Goal: Task Accomplishment & Management: Manage account settings

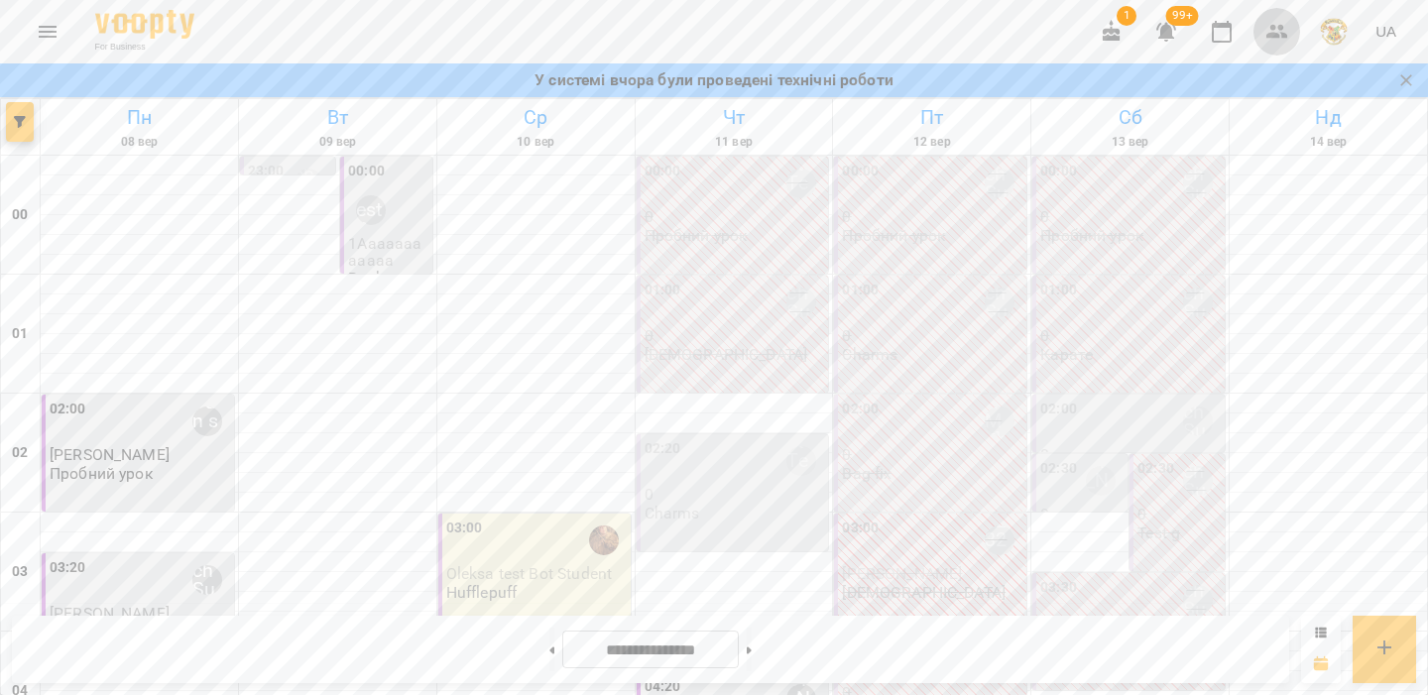
click at [1271, 31] on icon "button" at bounding box center [1277, 32] width 24 height 24
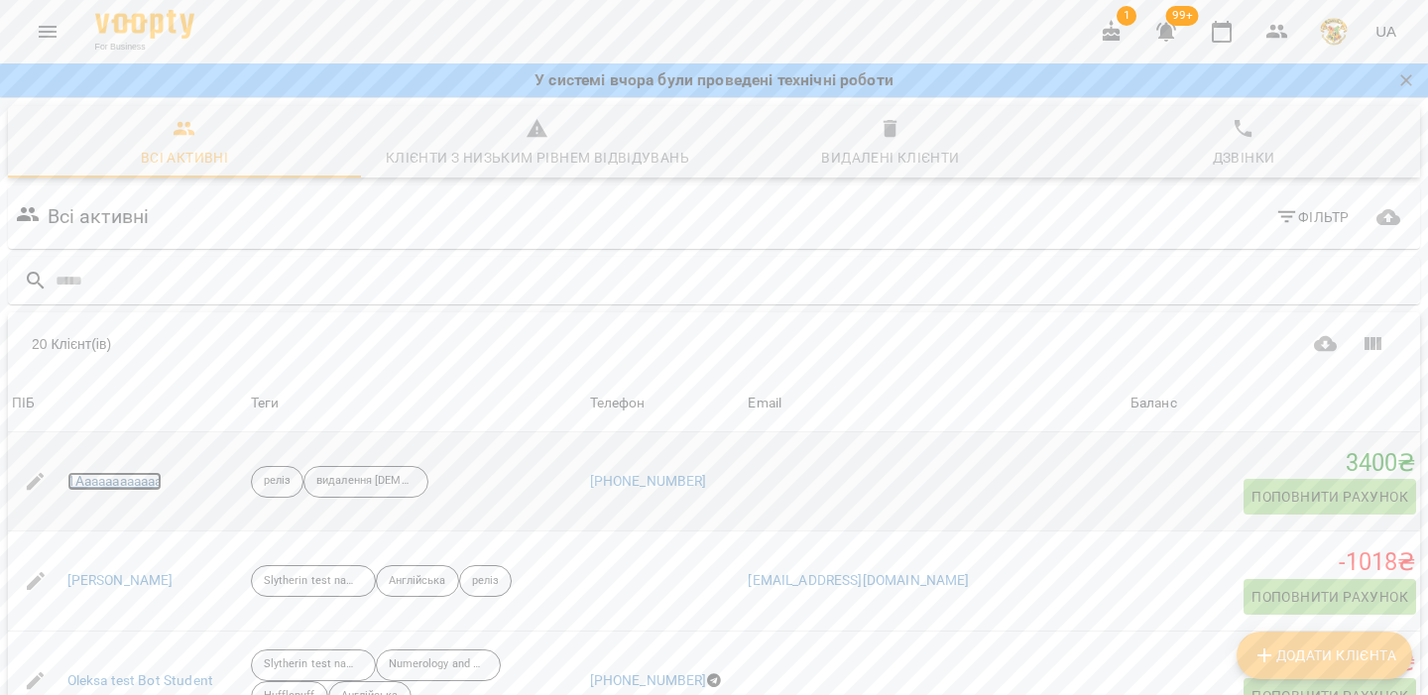
click at [114, 485] on link "1Aaaaaaaaaaaa" at bounding box center [114, 482] width 95 height 20
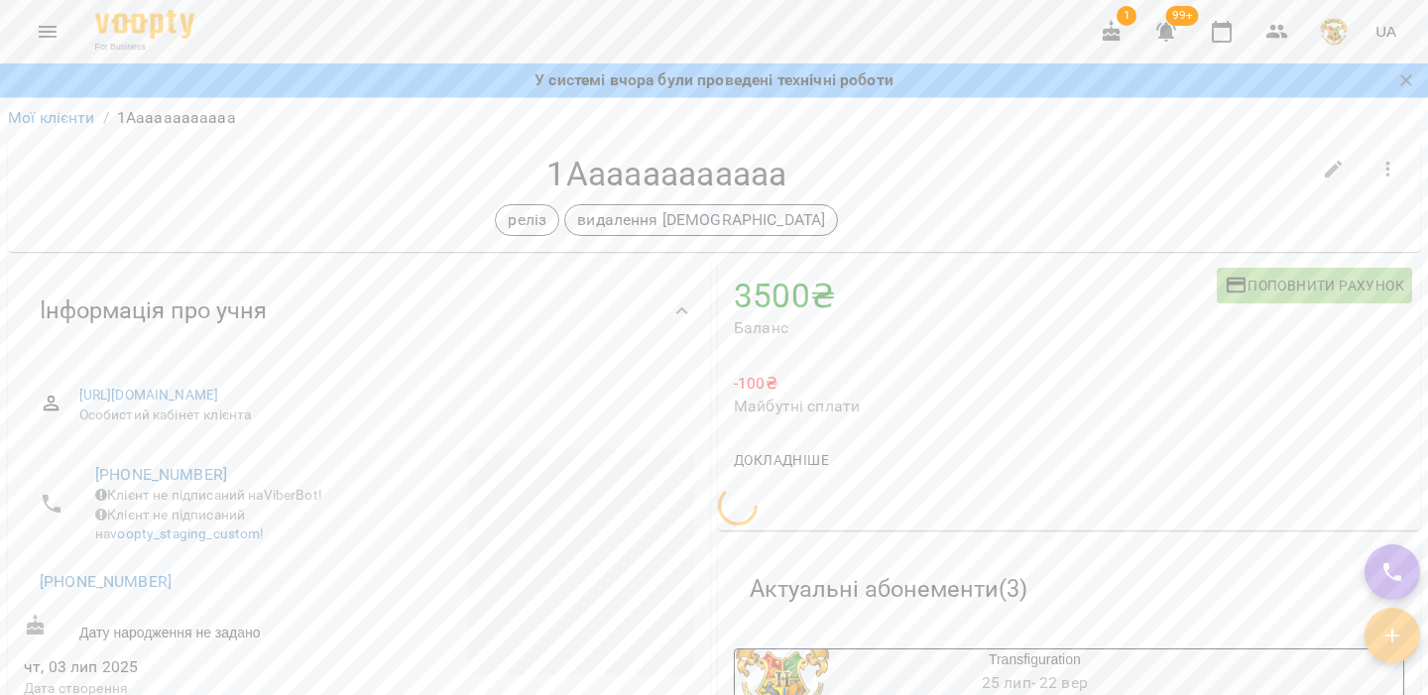
click at [1288, 289] on span "Поповнити рахунок" at bounding box center [1313, 286] width 179 height 24
select select "****"
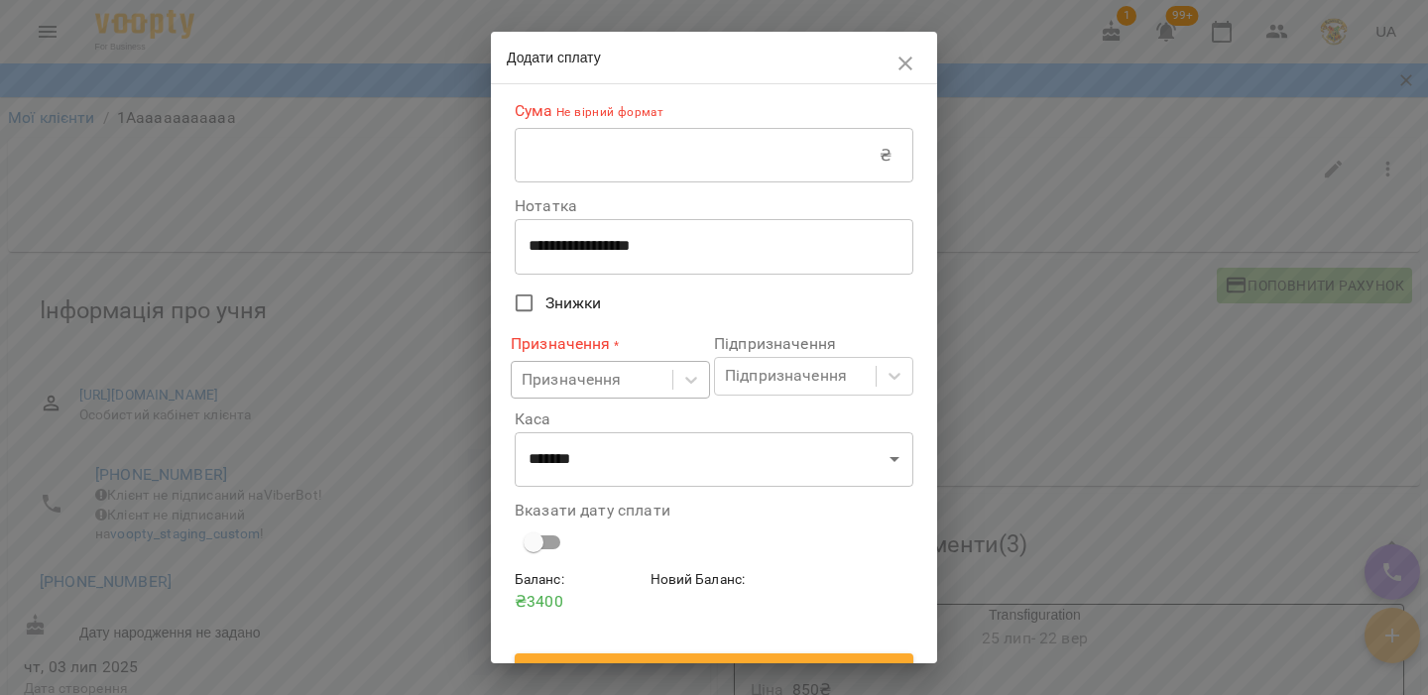
click at [664, 380] on div "Призначення" at bounding box center [592, 380] width 161 height 37
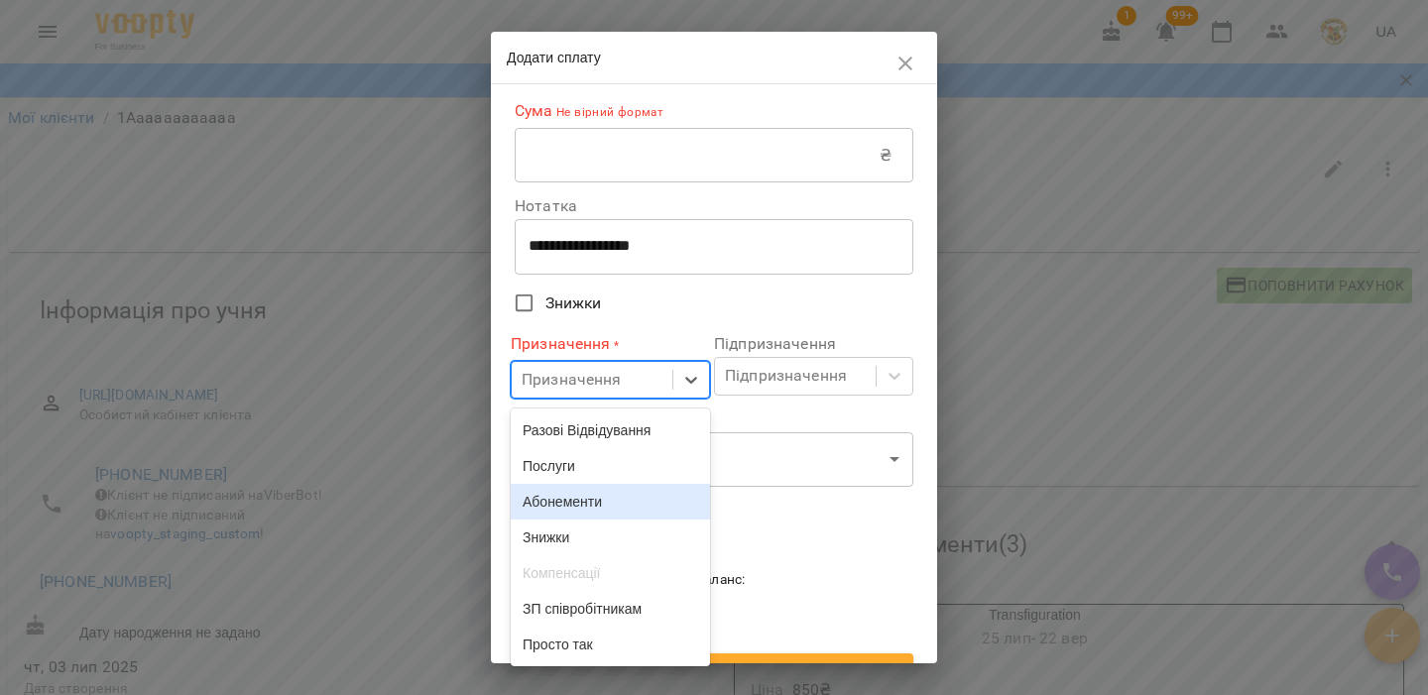
click at [624, 519] on div "Абонементи" at bounding box center [610, 502] width 199 height 36
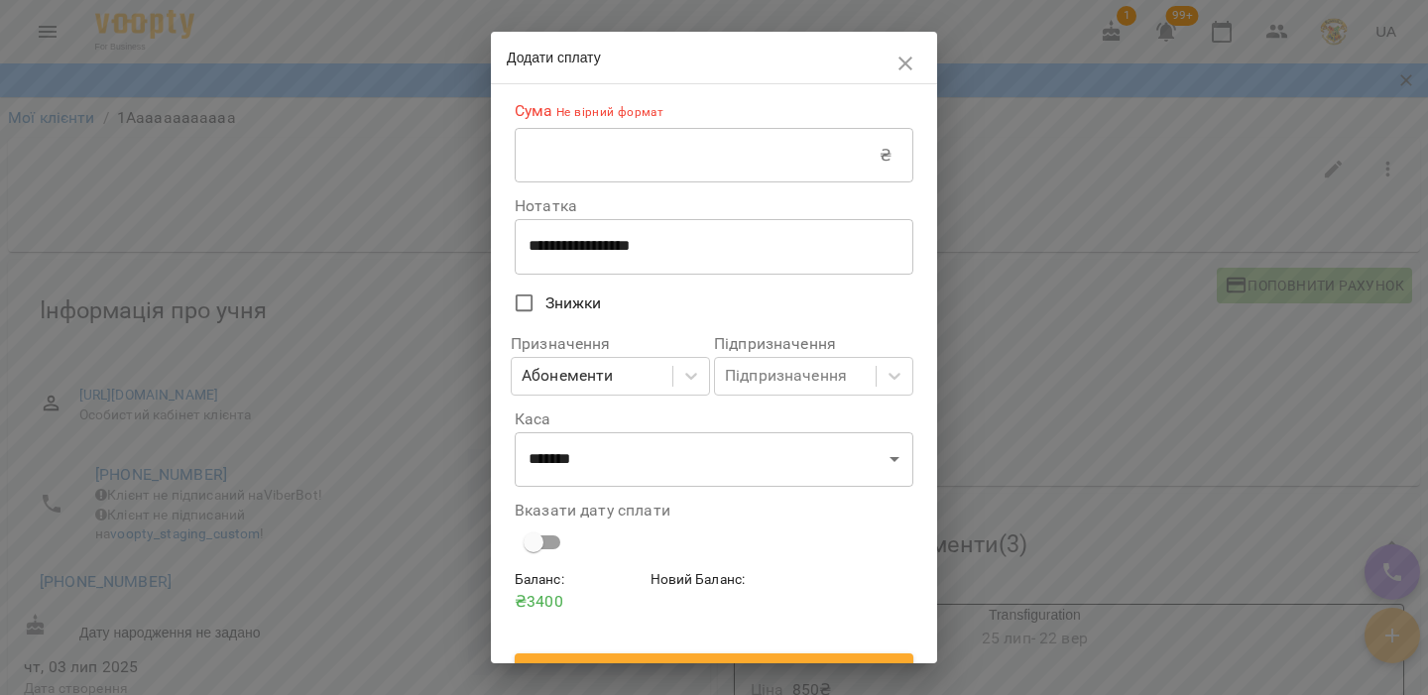
click at [865, 359] on div "Підпризначення Підпризначення" at bounding box center [813, 365] width 199 height 58
click at [859, 374] on div "Підпризначення" at bounding box center [795, 376] width 161 height 37
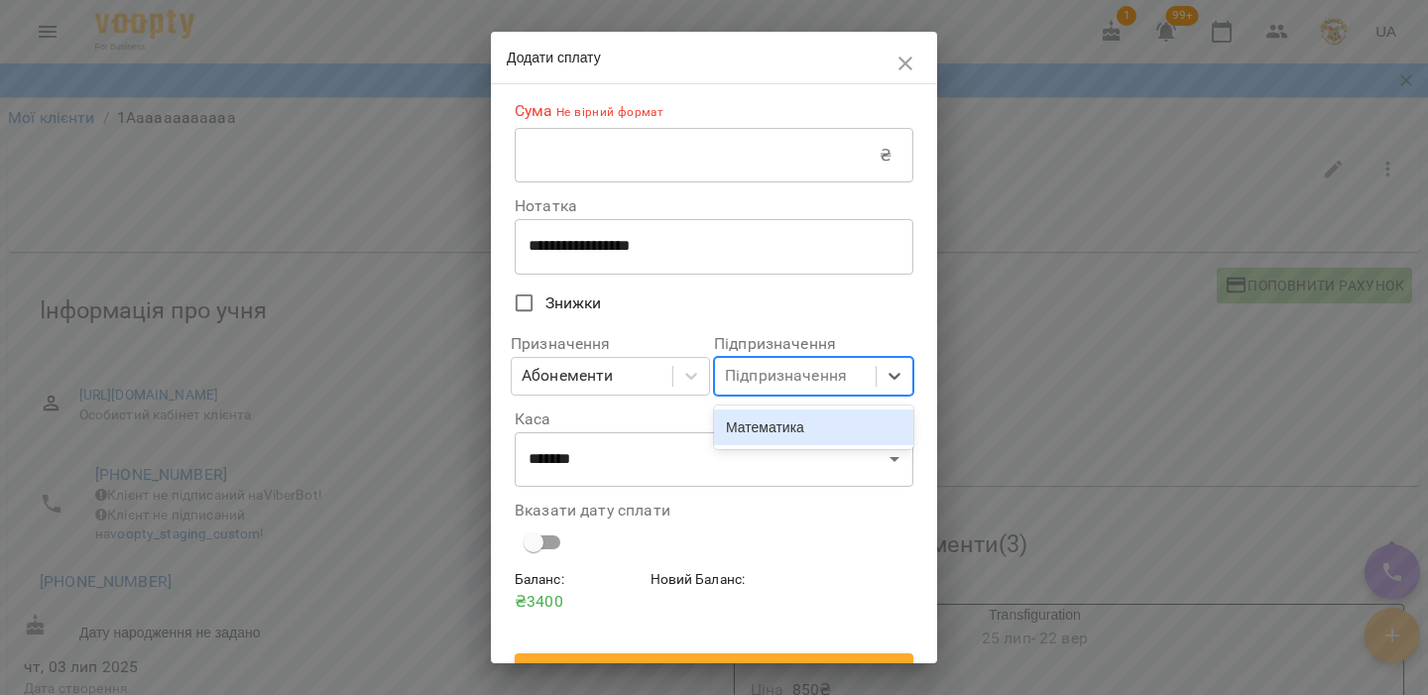
click at [858, 332] on div "Підпризначення option Математика focused, 1 of 1. 1 result available. Use Up an…" at bounding box center [813, 365] width 207 height 82
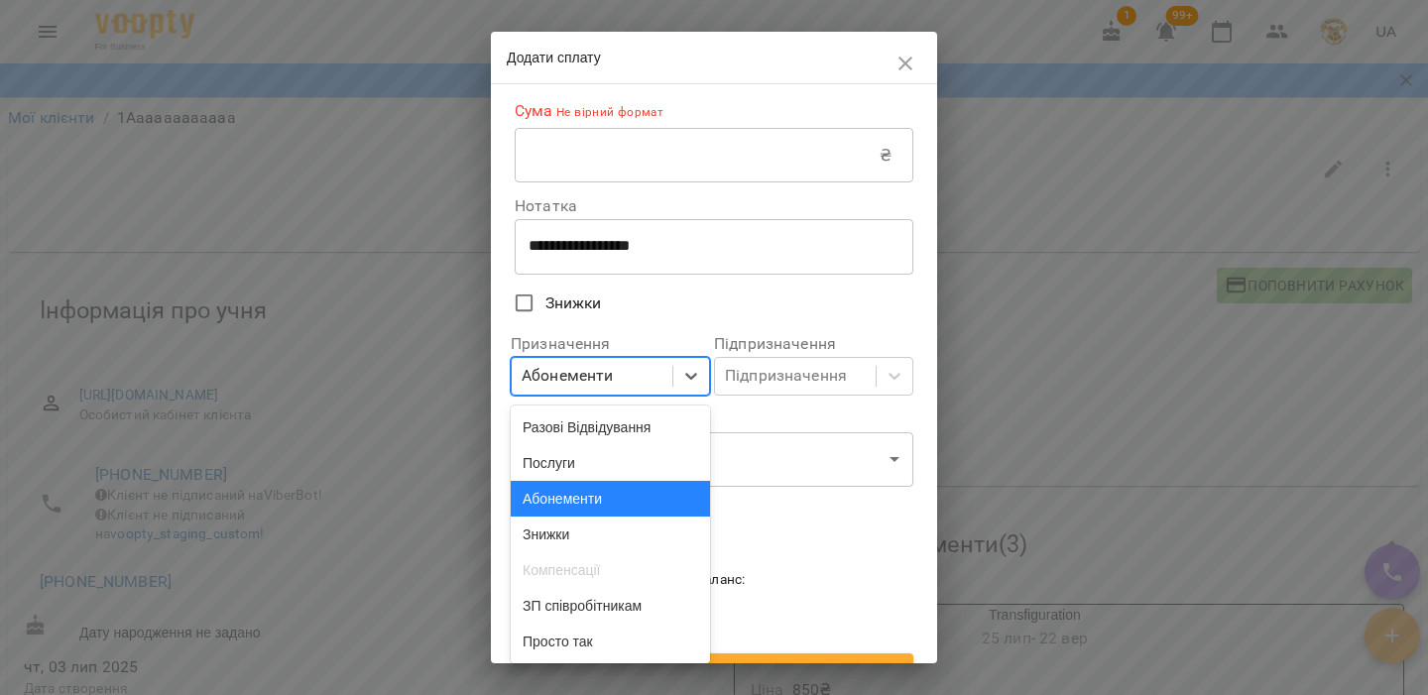
click at [640, 378] on div "Абонементи" at bounding box center [592, 376] width 161 height 37
click at [908, 61] on icon "button" at bounding box center [905, 64] width 24 height 24
